Goal: Task Accomplishment & Management: Use online tool/utility

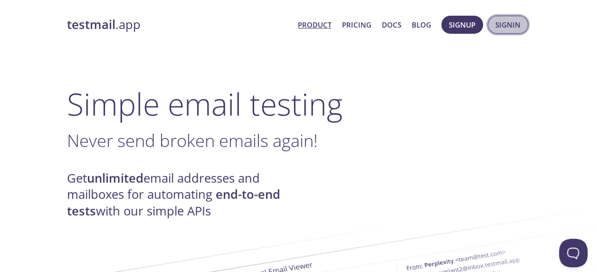
click at [507, 21] on span "Signin" at bounding box center [507, 25] width 25 height 12
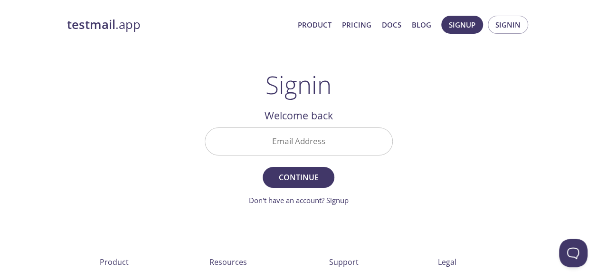
click at [315, 139] on input "Email Address" at bounding box center [298, 141] width 187 height 27
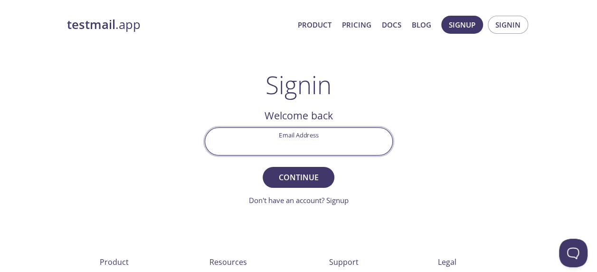
type input "[EMAIL_ADDRESS][DOMAIN_NAME]"
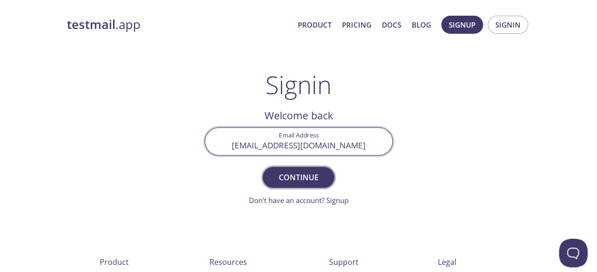
click at [303, 174] on span "Continue" at bounding box center [298, 176] width 50 height 13
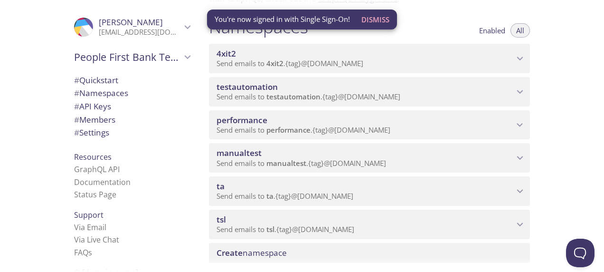
scroll to position [190, 0]
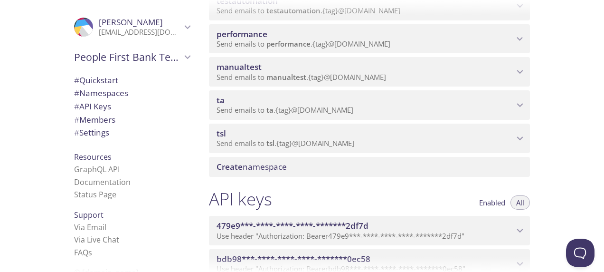
click at [269, 46] on span "performance" at bounding box center [288, 43] width 44 height 9
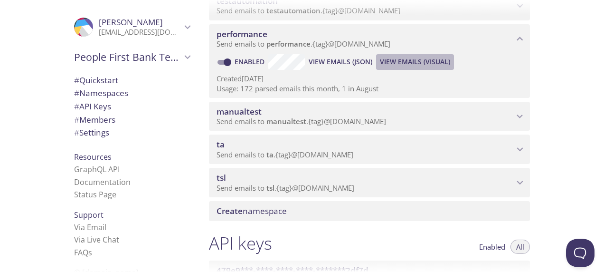
click at [390, 63] on span "View Emails (Visual)" at bounding box center [415, 61] width 70 height 11
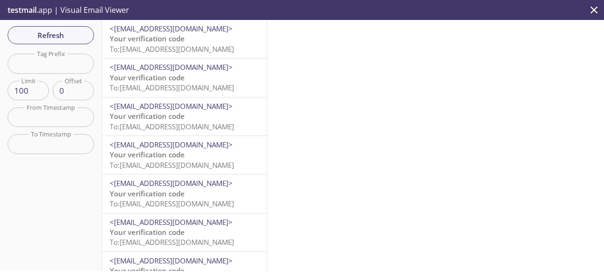
click at [168, 28] on span "<[EMAIL_ADDRESS][DOMAIN_NAME]>" at bounding box center [171, 28] width 123 height 9
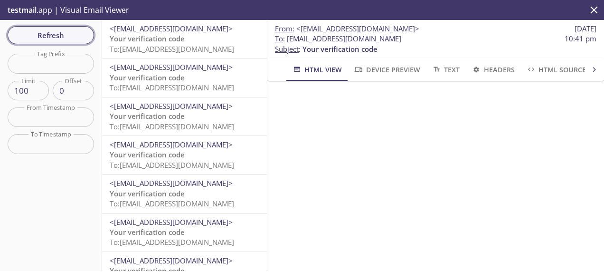
click at [39, 32] on span "Refresh" at bounding box center [50, 35] width 71 height 12
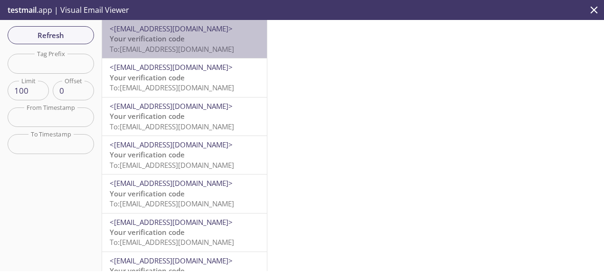
click at [188, 38] on p "Your verification code To: [EMAIL_ADDRESS][DOMAIN_NAME]" at bounding box center [185, 44] width 150 height 20
